Goal: Navigation & Orientation: Find specific page/section

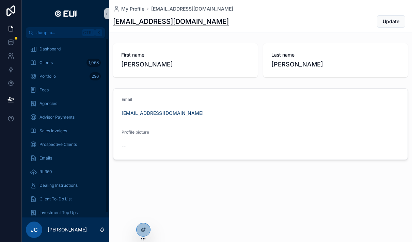
click at [38, 64] on div "Clients 1,068" at bounding box center [65, 62] width 71 height 11
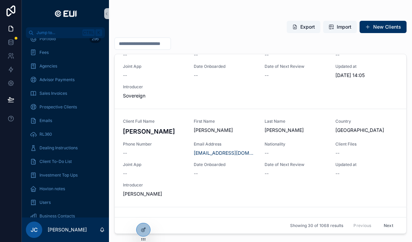
scroll to position [458, 0]
click at [42, 218] on span "Business Contacts" at bounding box center [56, 215] width 35 height 5
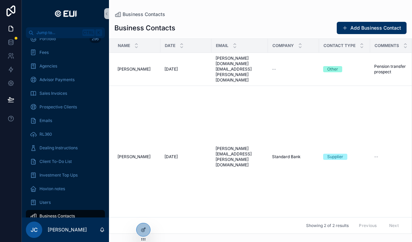
click at [43, 234] on div "Activity Log" at bounding box center [65, 229] width 71 height 11
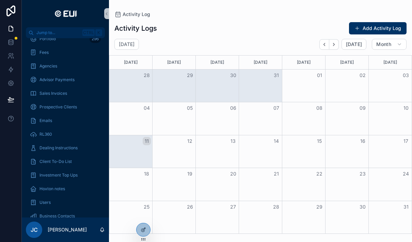
click at [402, 88] on div "Month View" at bounding box center [389, 85] width 43 height 32
click at [49, 149] on span "Dealing Instructions" at bounding box center [58, 147] width 38 height 5
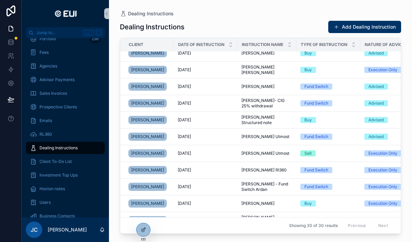
scroll to position [277, 0]
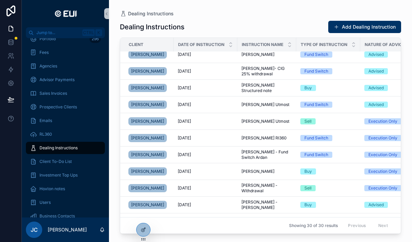
click at [135, 159] on link "[PERSON_NAME]" at bounding box center [147, 154] width 38 height 8
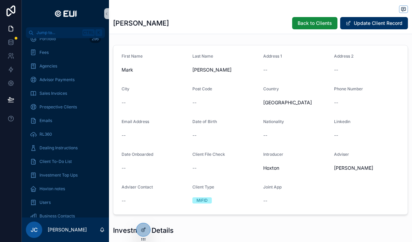
click at [51, 157] on div "Client To-Do List" at bounding box center [65, 161] width 71 height 11
